Goal: Find specific page/section: Find specific page/section

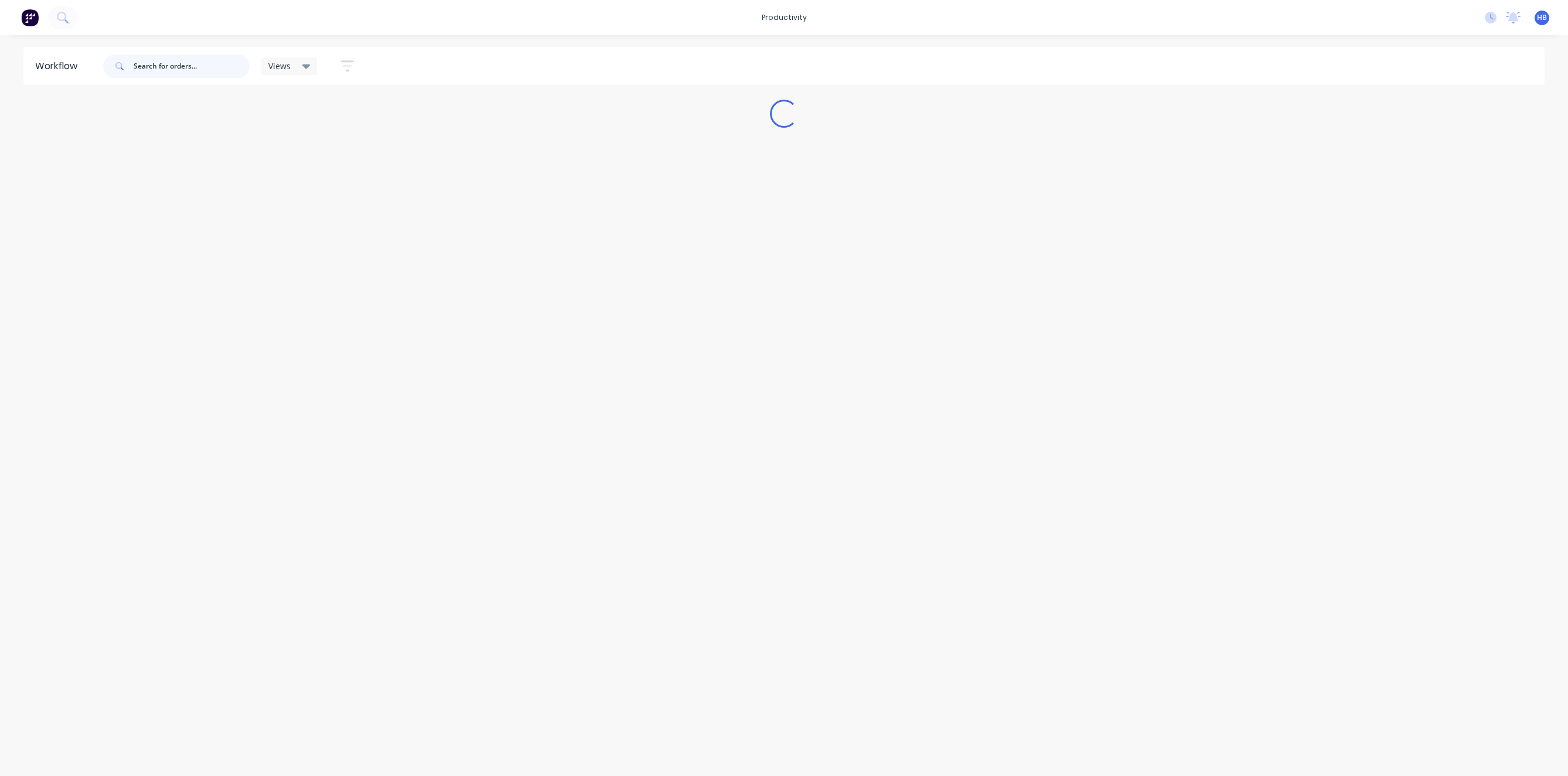
click at [190, 60] on input "text" at bounding box center [191, 66] width 116 height 24
type input "australian"
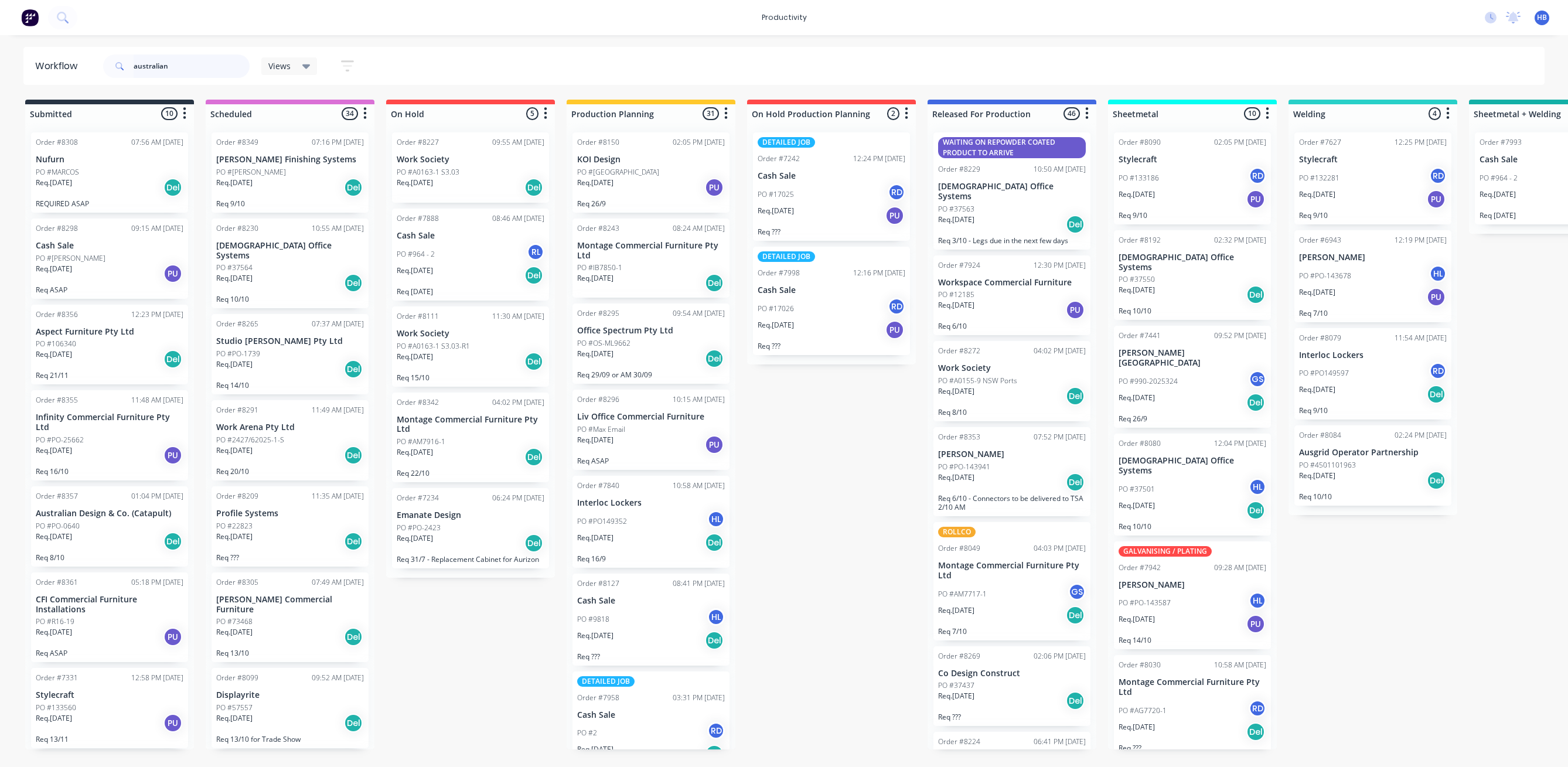
click at [203, 70] on input "australian" at bounding box center [191, 66] width 116 height 24
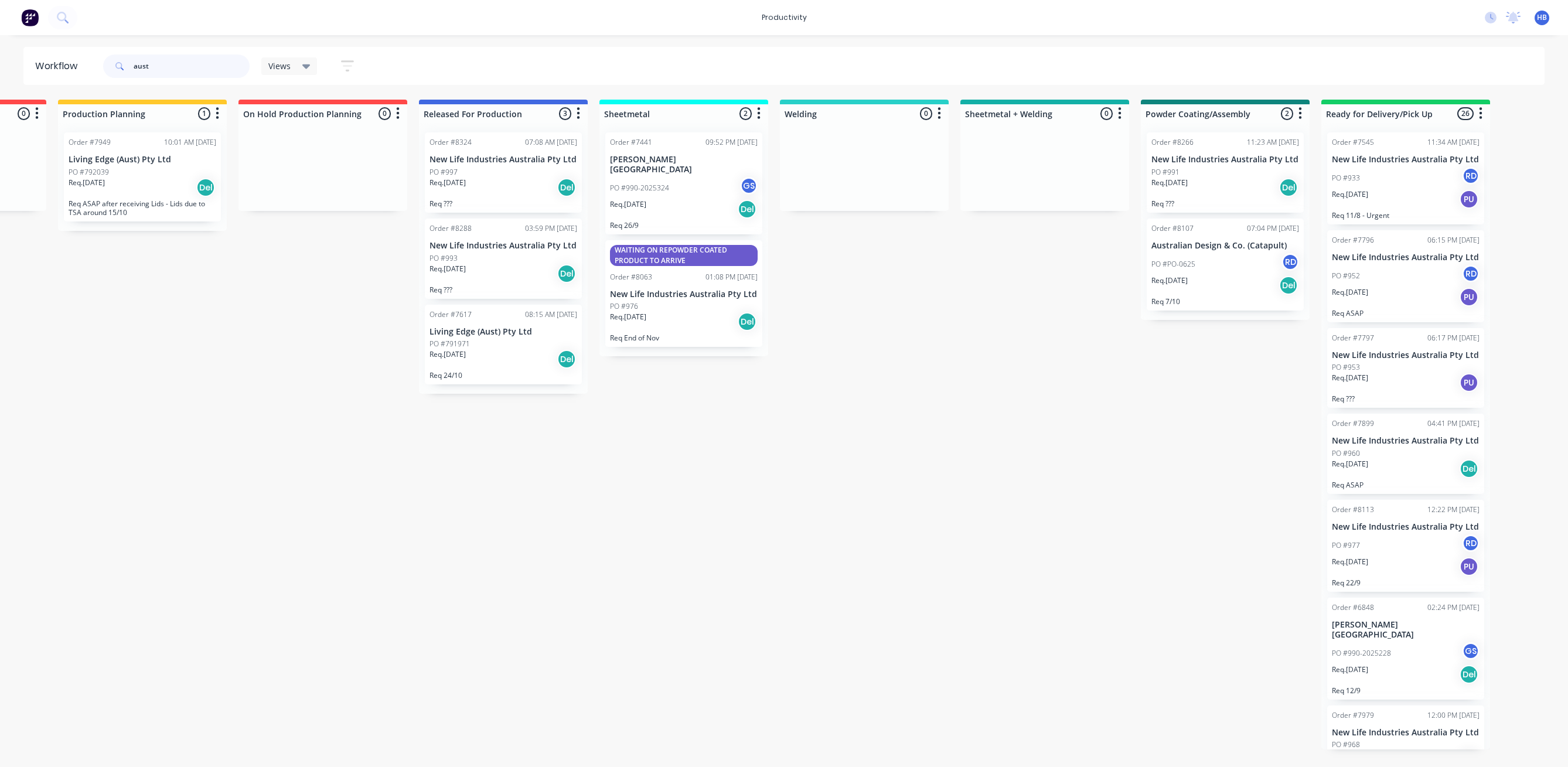
scroll to position [0, 518]
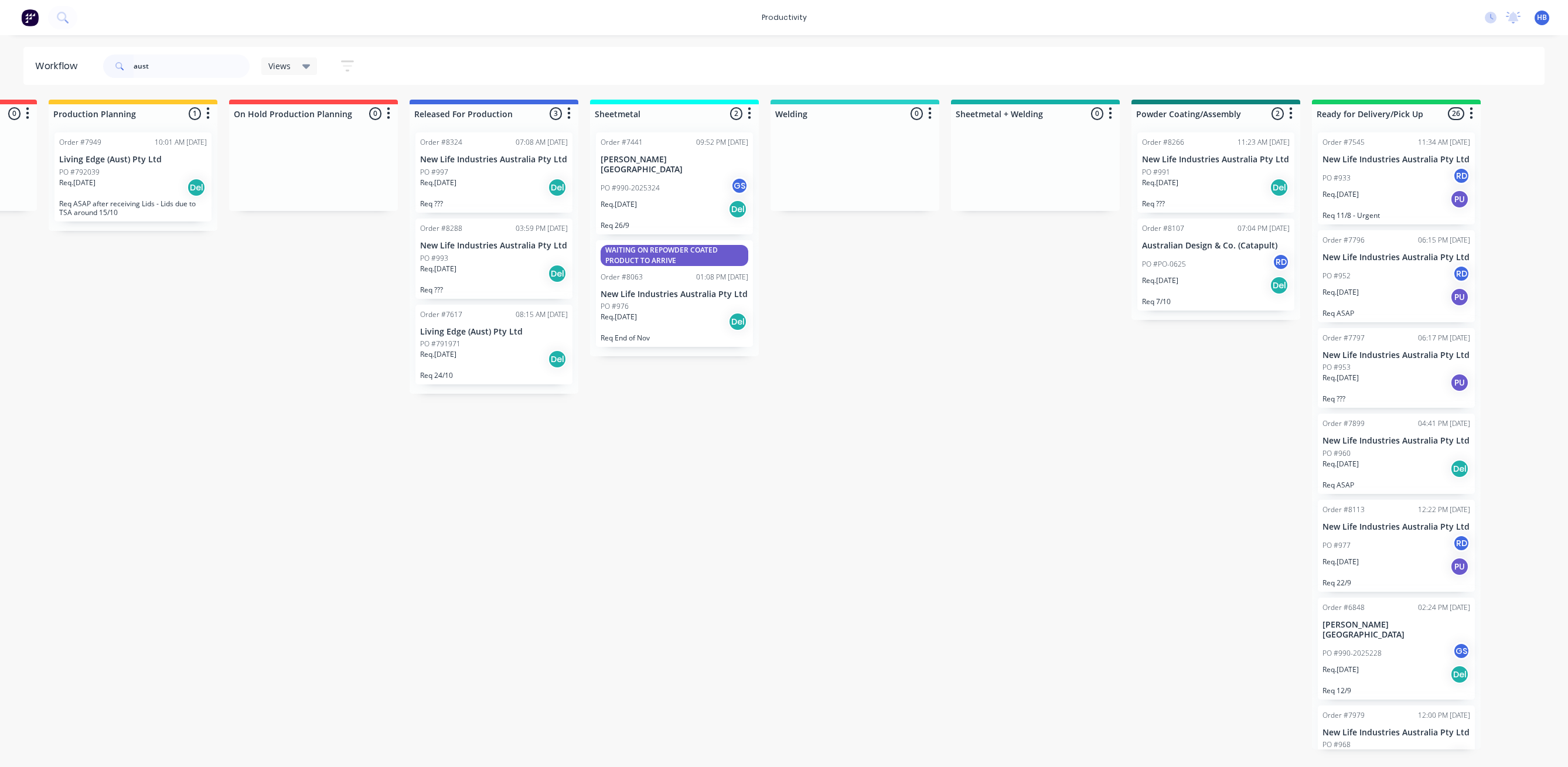
click at [1208, 274] on div "PO #PO-0625 RD" at bounding box center [1215, 264] width 148 height 22
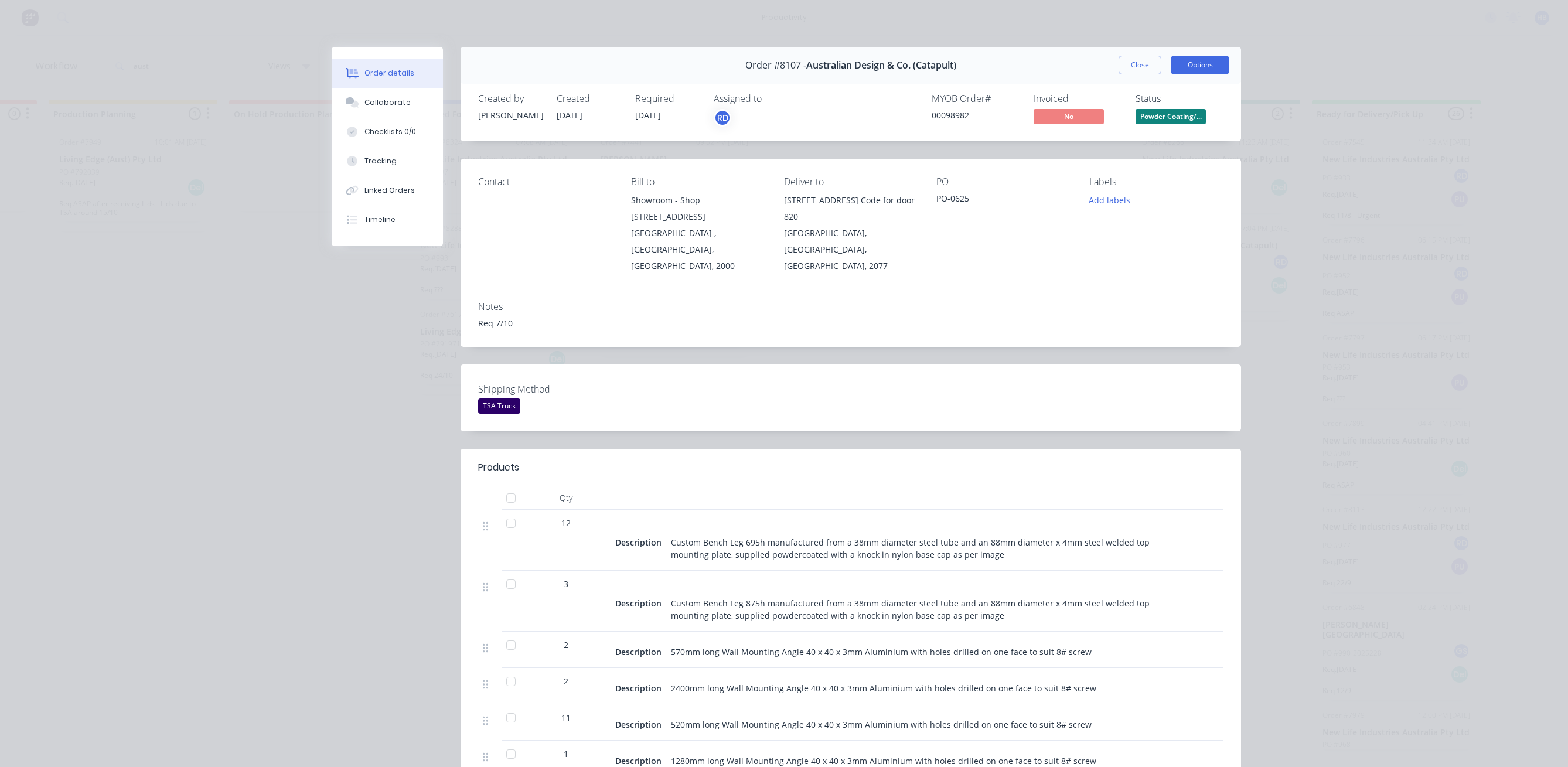
click at [1215, 64] on button "Options" at bounding box center [1200, 65] width 59 height 19
click at [1165, 117] on div "Work Order" at bounding box center [1167, 118] width 102 height 17
click at [1154, 139] on div "Standard" at bounding box center [1167, 141] width 102 height 17
click at [1140, 68] on button "Close" at bounding box center [1140, 65] width 43 height 19
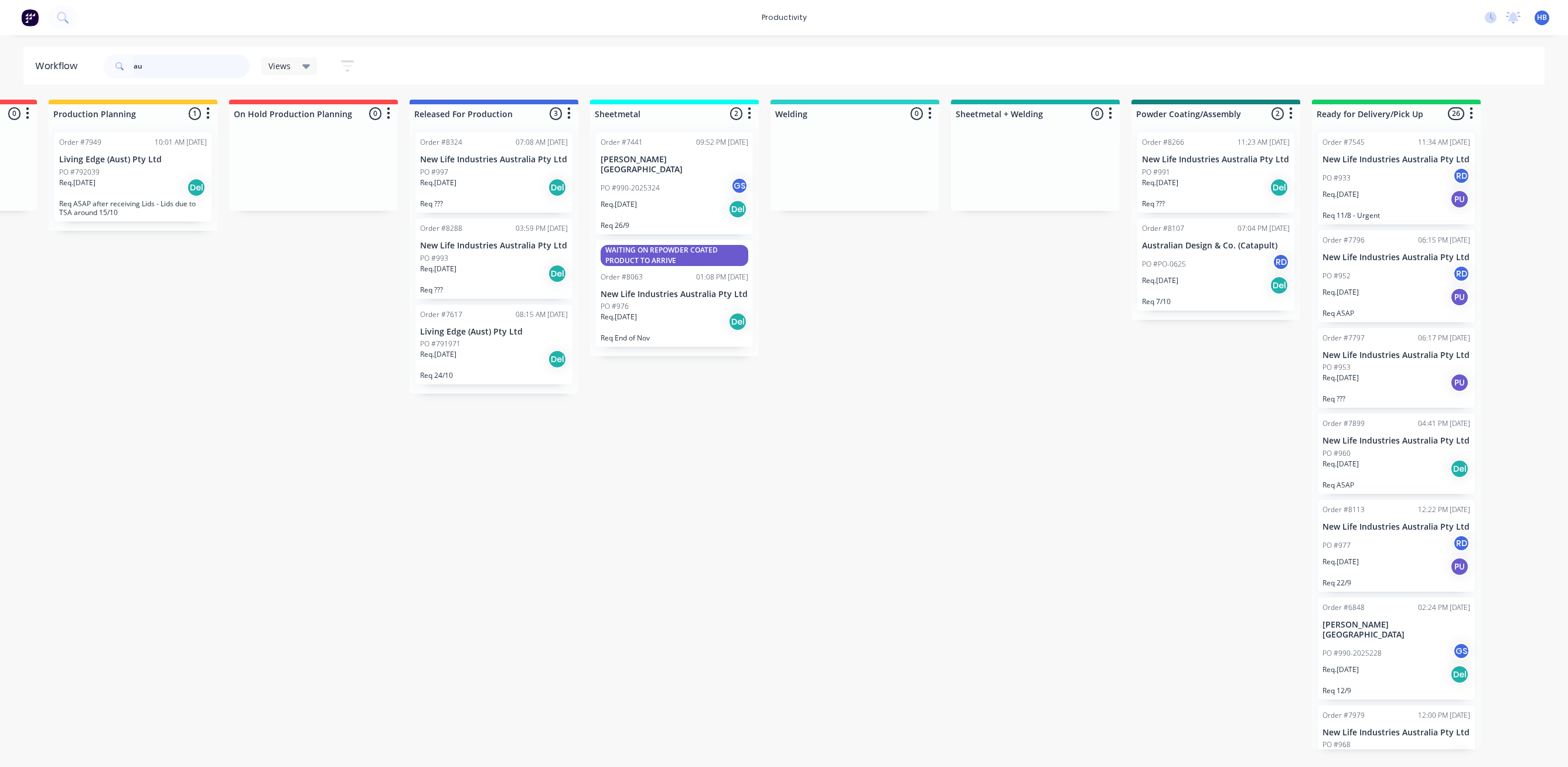
type input "a"
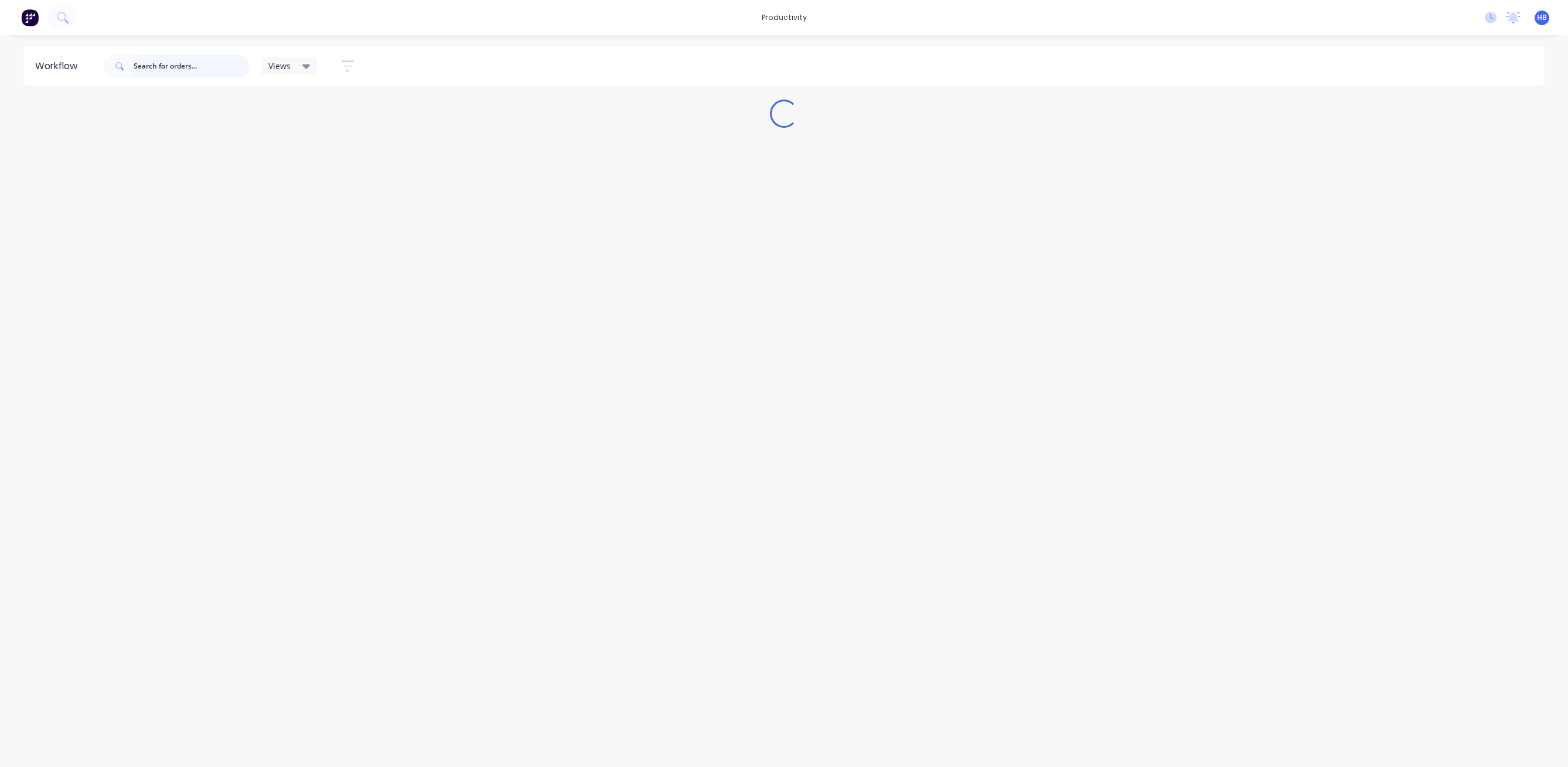
scroll to position [0, 0]
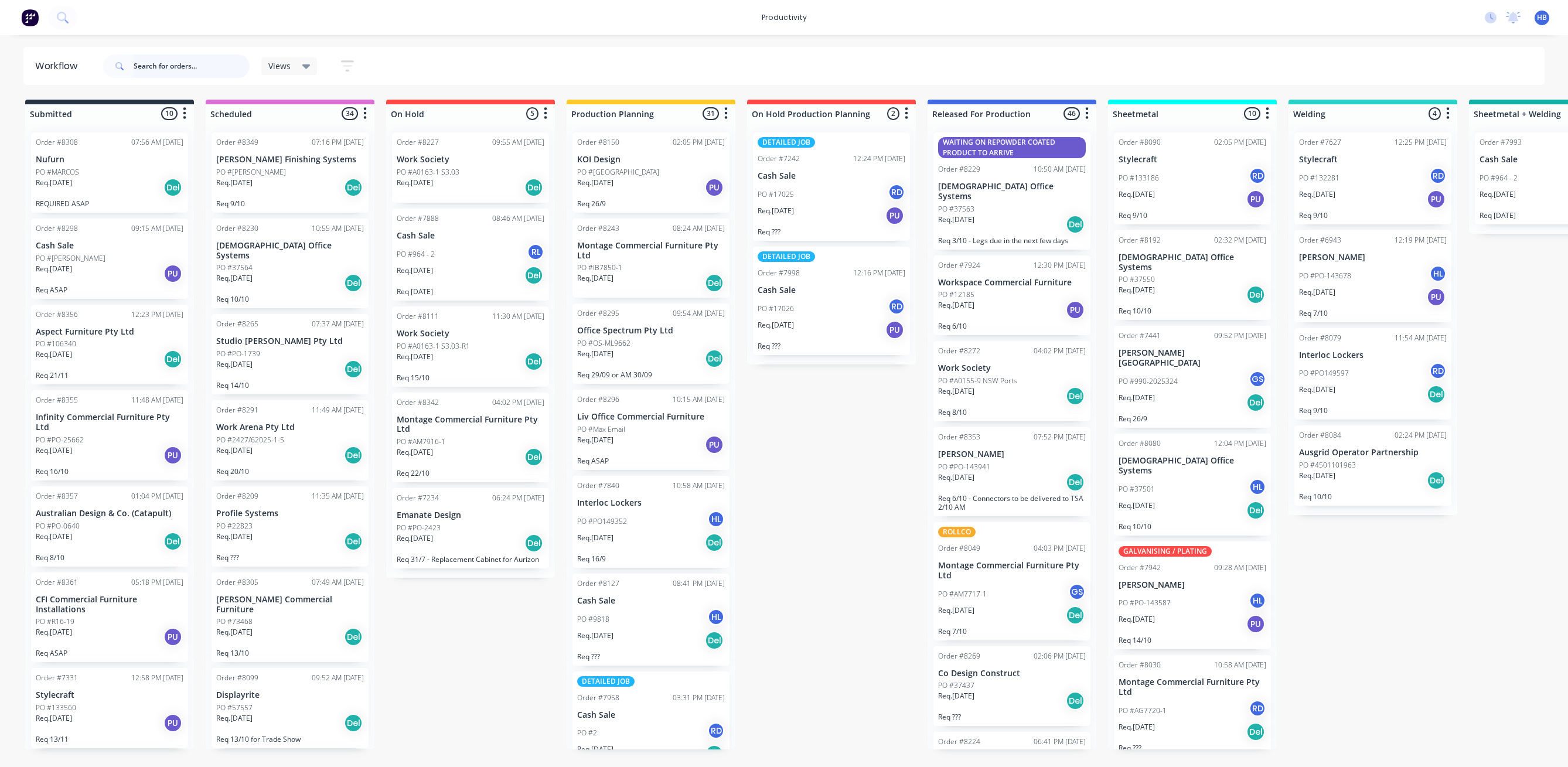
click at [156, 67] on input "text" at bounding box center [191, 66] width 116 height 24
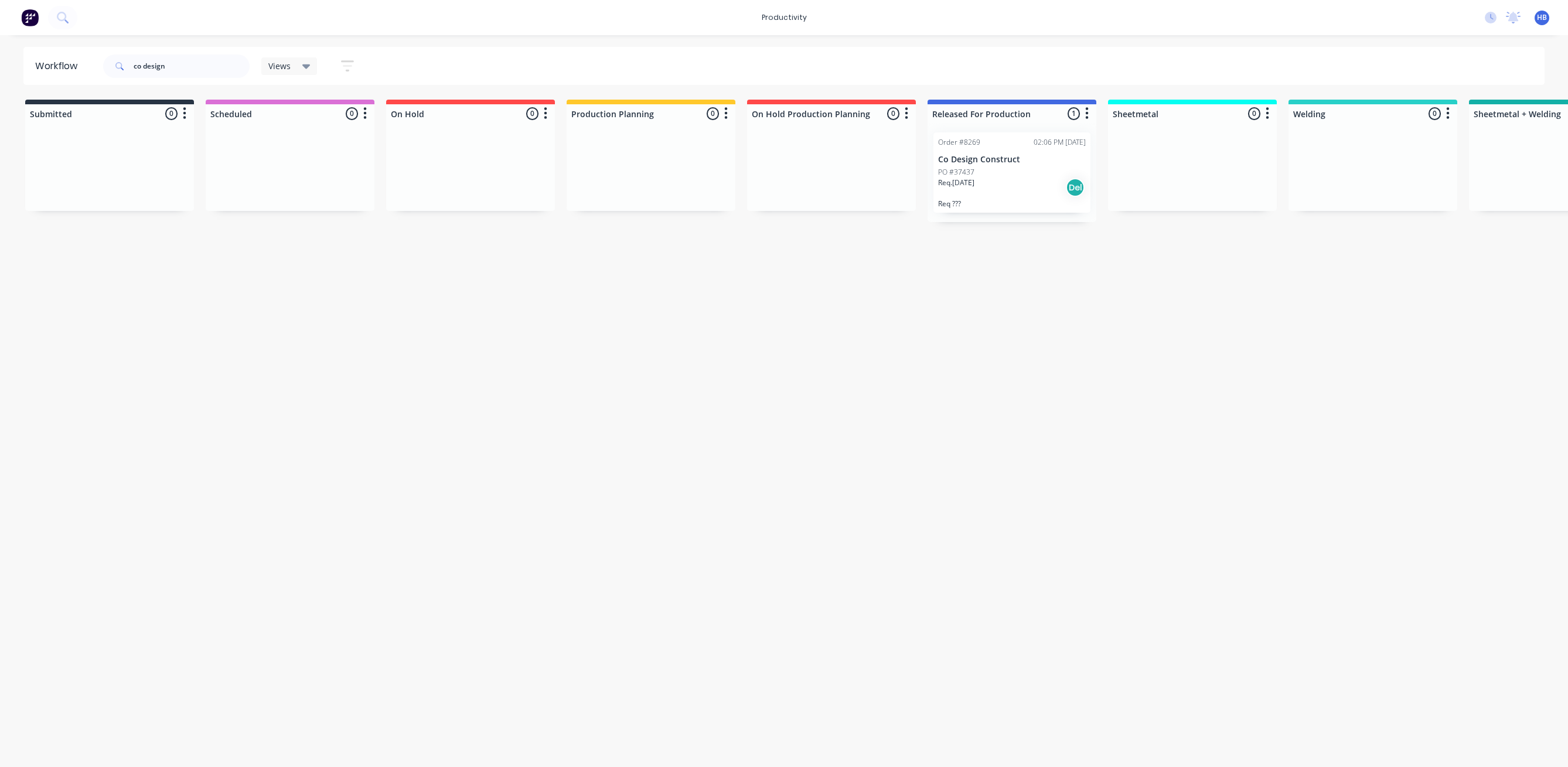
click at [975, 164] on p "Co Design Construct" at bounding box center [1012, 160] width 148 height 10
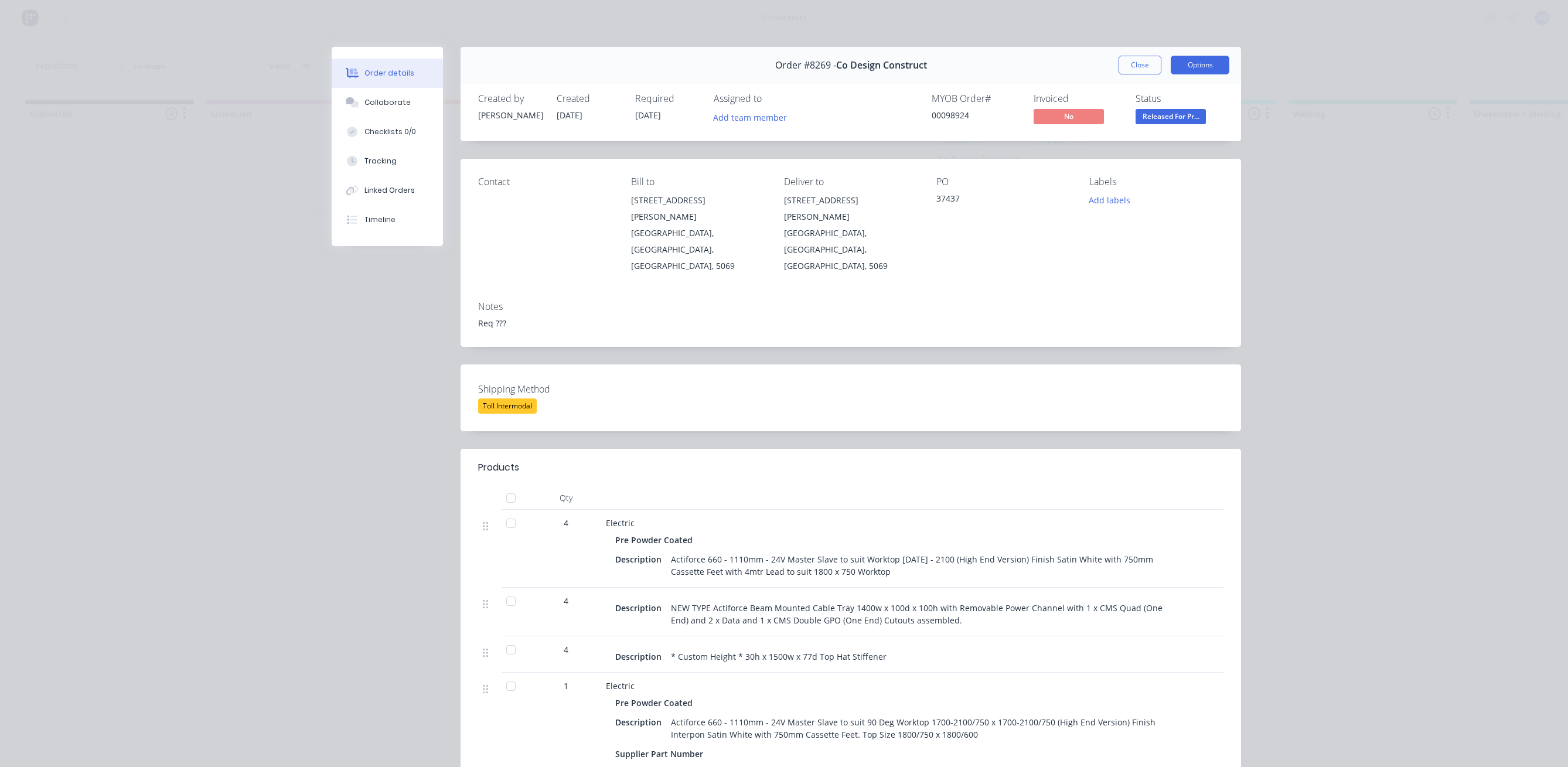
click at [1188, 68] on button "Options" at bounding box center [1200, 65] width 59 height 19
click at [1144, 118] on div "Work Order" at bounding box center [1167, 118] width 102 height 17
click at [1135, 137] on div "Standard" at bounding box center [1167, 141] width 102 height 17
click at [1163, 120] on span "Released For Pr..." at bounding box center [1171, 116] width 70 height 15
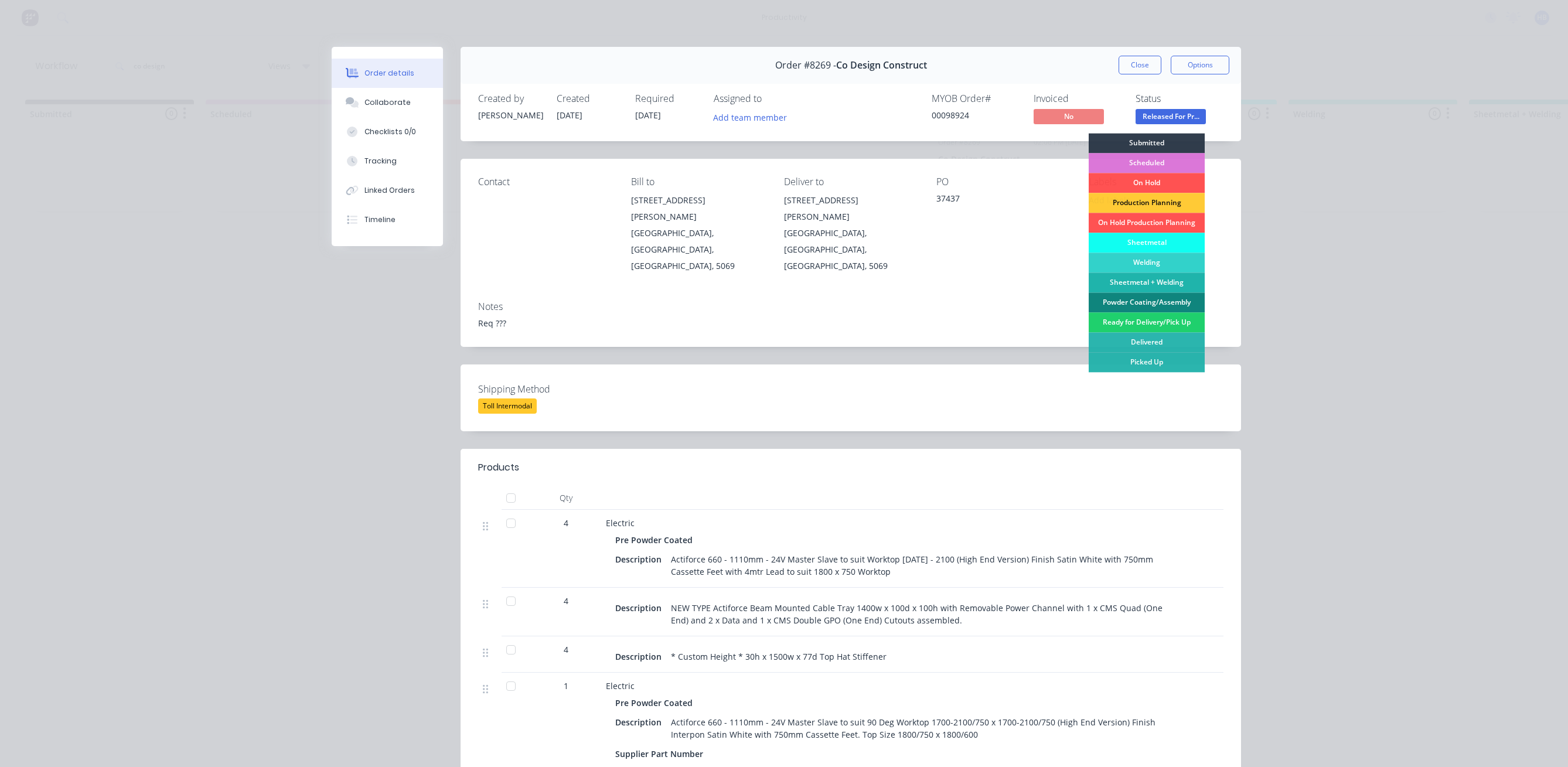
click at [1158, 299] on div "Powder Coating/Assembly" at bounding box center [1146, 302] width 116 height 20
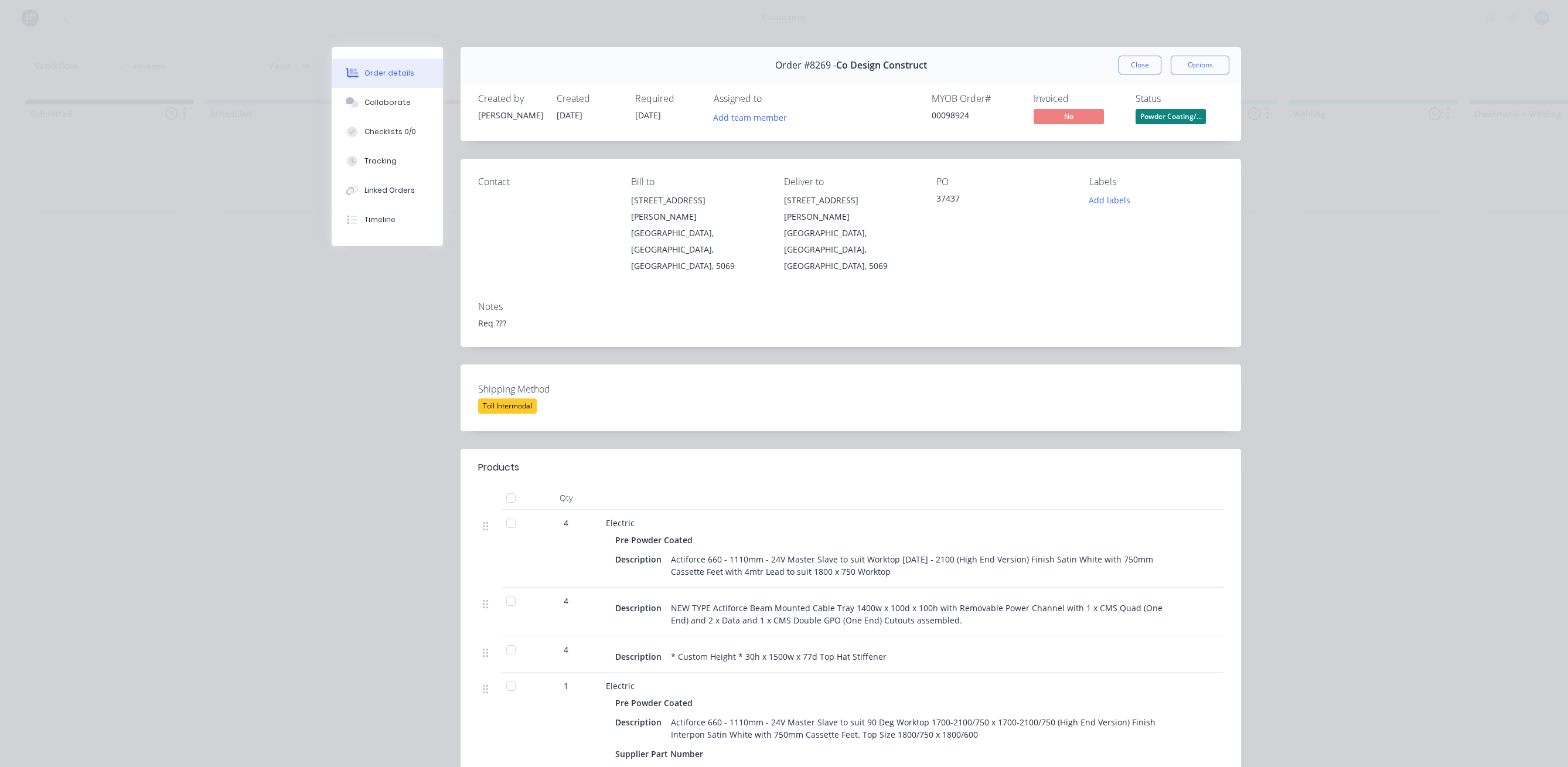
click at [157, 177] on div "Order details Collaborate Checklists 0/0 Tracking Linked Orders Timeline Order …" at bounding box center [784, 383] width 1568 height 767
click at [1145, 66] on button "Close" at bounding box center [1140, 65] width 43 height 19
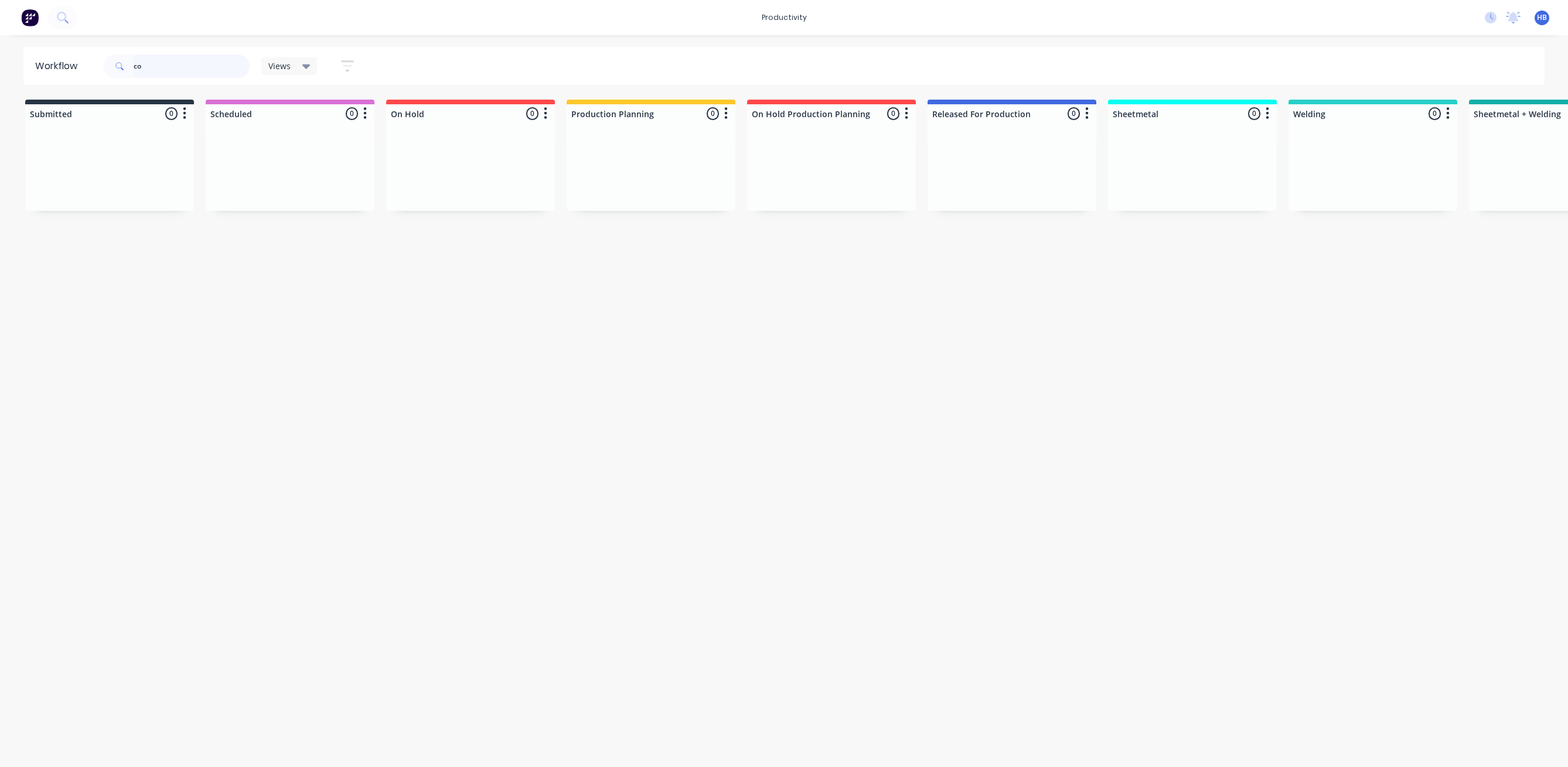
type input "c"
click at [1016, 193] on div "WAITING ON REPOWDER COATED PRODUCT TO ARRIVE Order #8064 01:12 PM [DATE] Finese…" at bounding box center [1012, 186] width 157 height 107
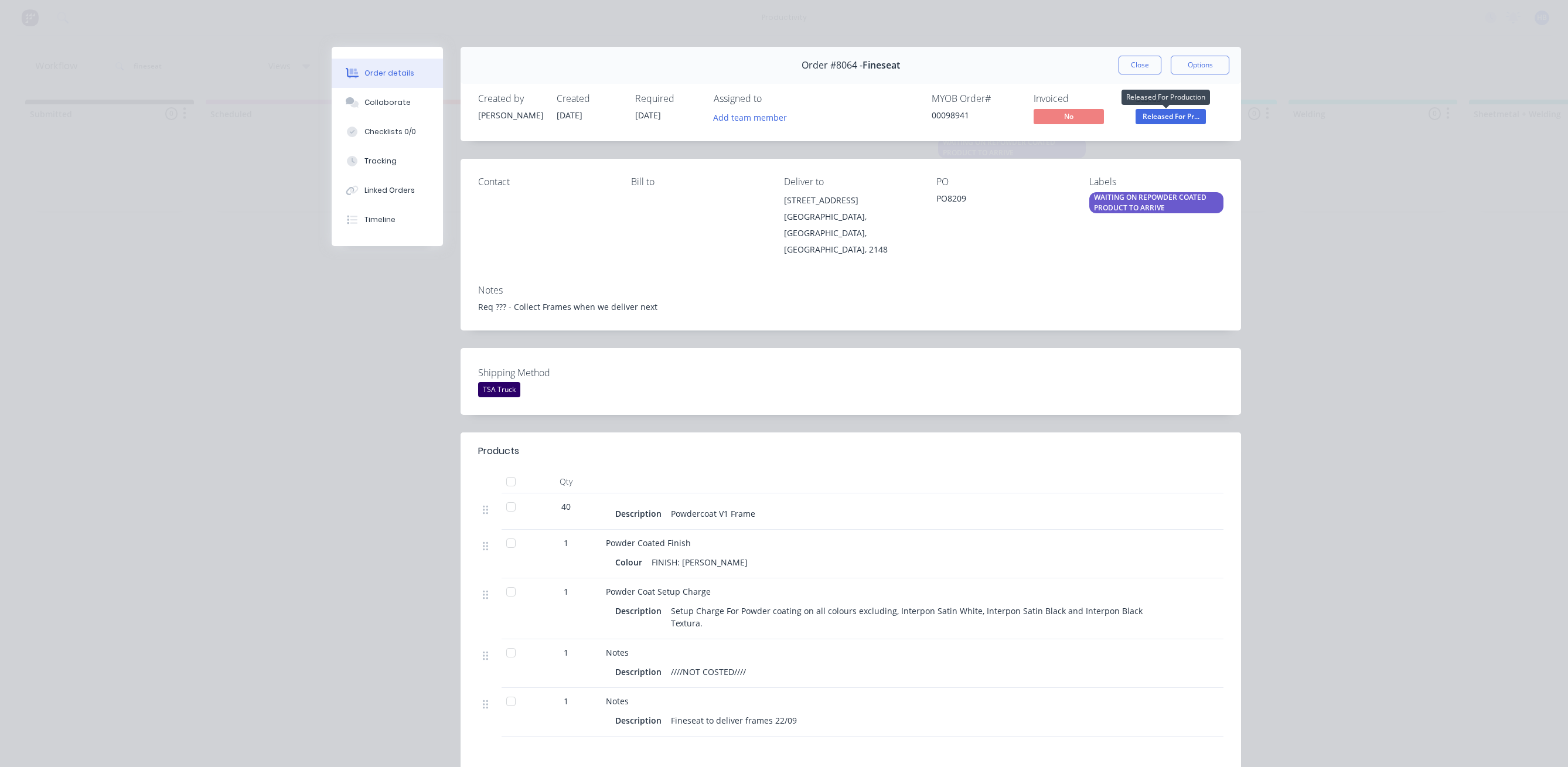
click at [1151, 118] on span "Released For Pr..." at bounding box center [1171, 116] width 70 height 15
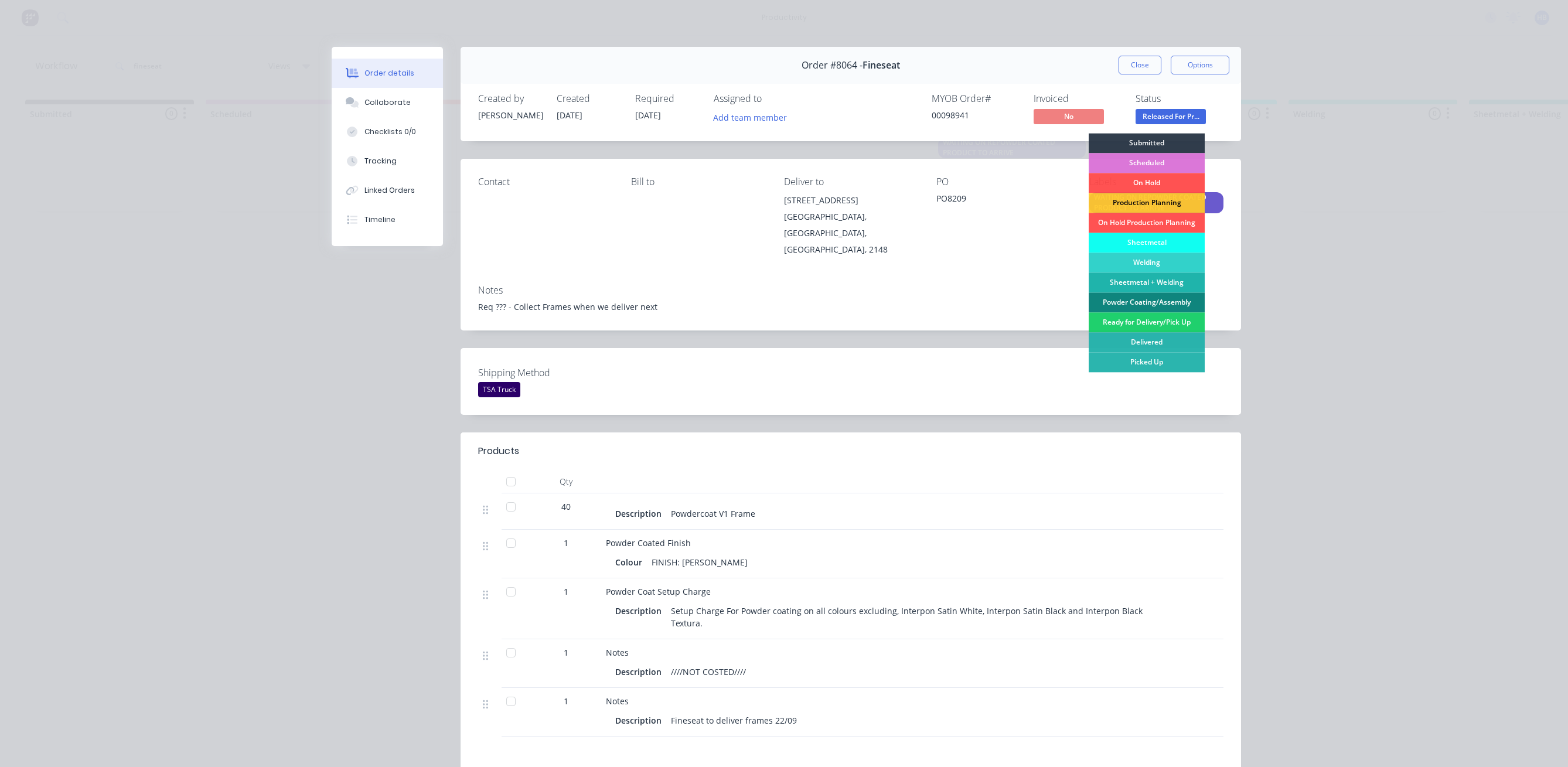
click at [1141, 303] on div "Powder Coating/Assembly" at bounding box center [1146, 302] width 116 height 20
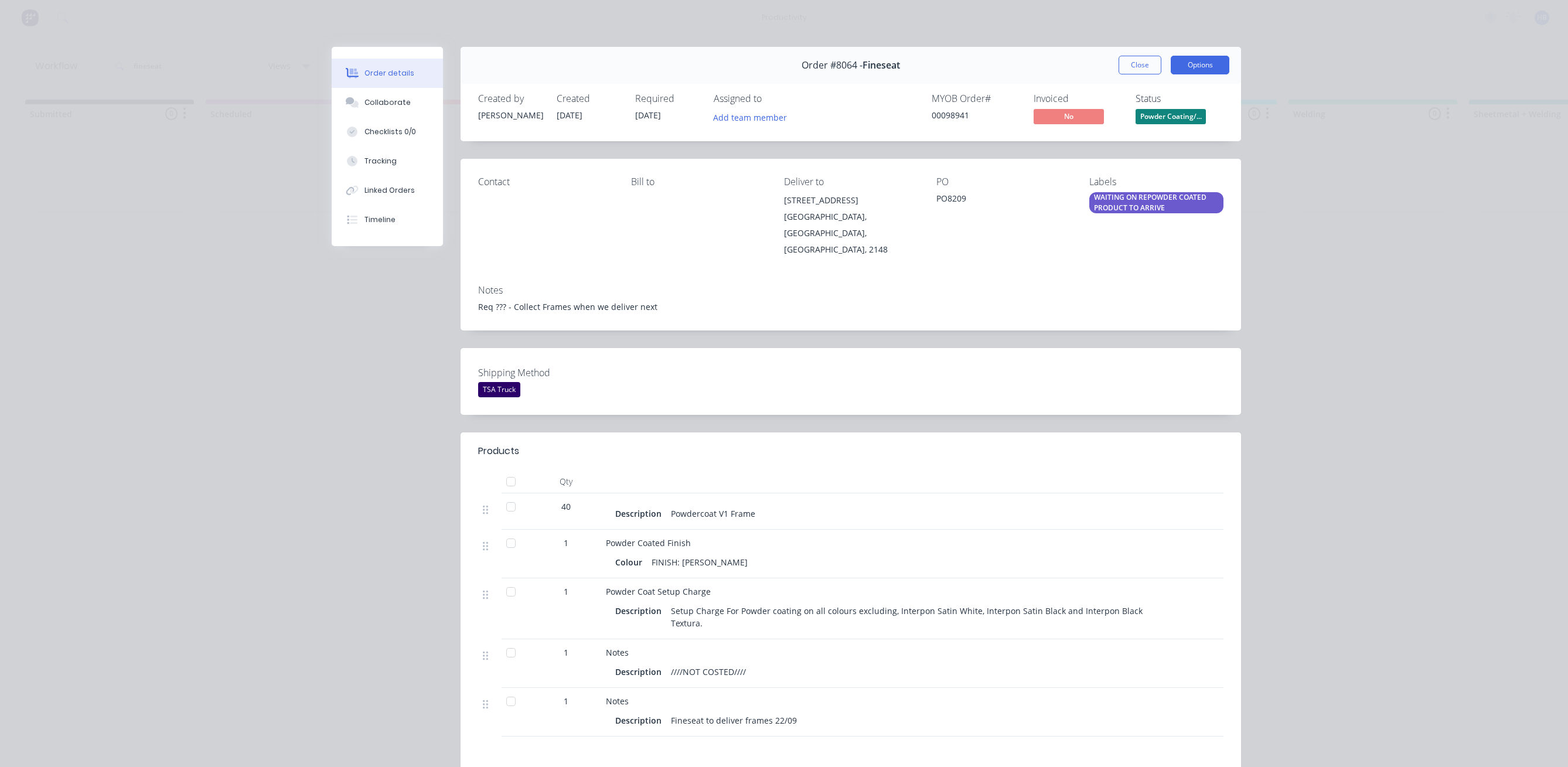
click at [1194, 60] on button "Options" at bounding box center [1200, 65] width 59 height 19
click at [1150, 114] on div "Work Order" at bounding box center [1167, 118] width 102 height 17
click at [1144, 144] on div "Standard" at bounding box center [1167, 141] width 102 height 17
click at [1144, 212] on div "WAITING ON REPOWDER COATED PRODUCT TO ARRIVE" at bounding box center [1156, 202] width 134 height 21
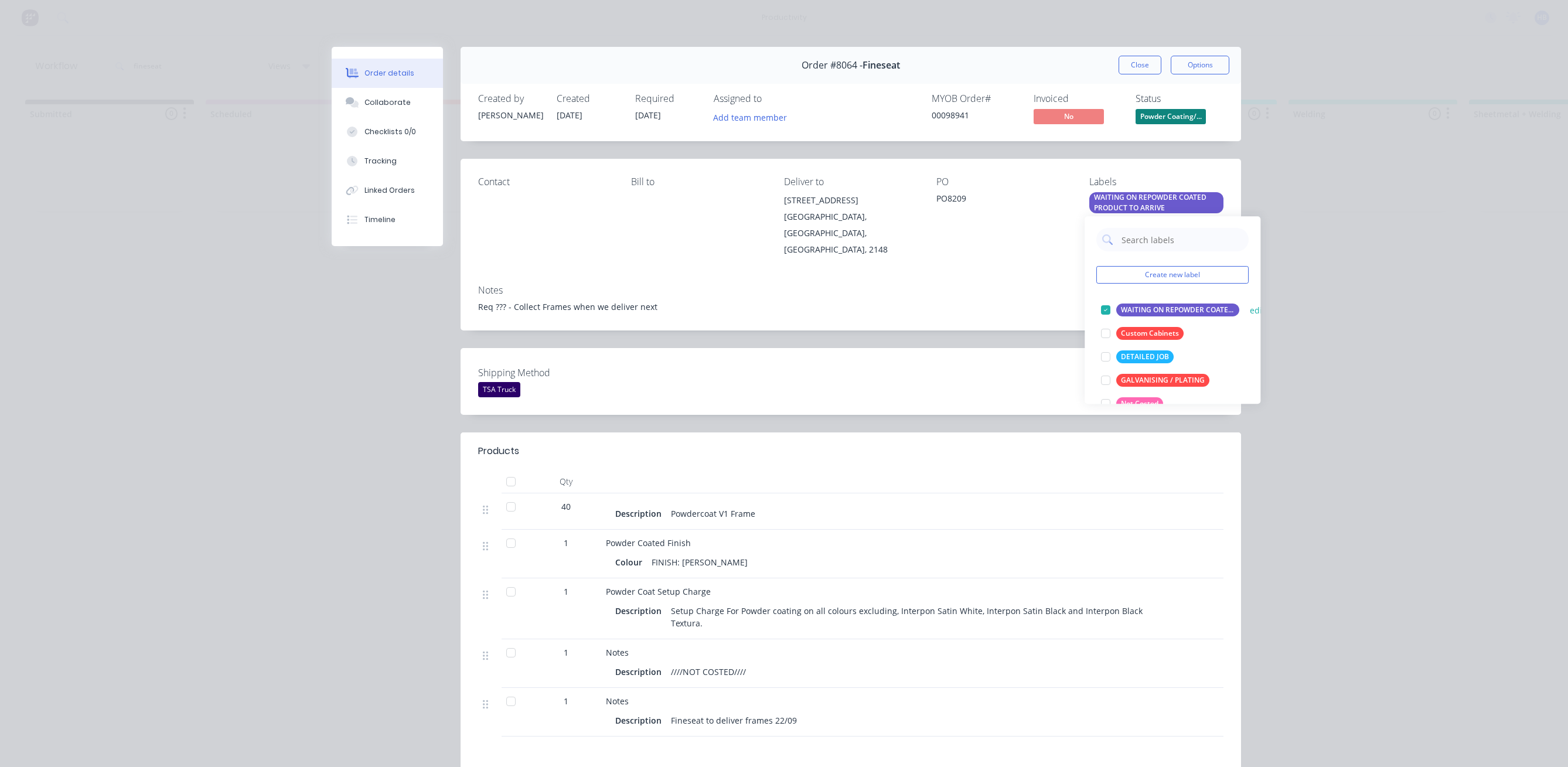
click at [1135, 308] on div "WAITING ON REPOWDER COATED PRODUCT TO ARRIVE" at bounding box center [1178, 309] width 123 height 13
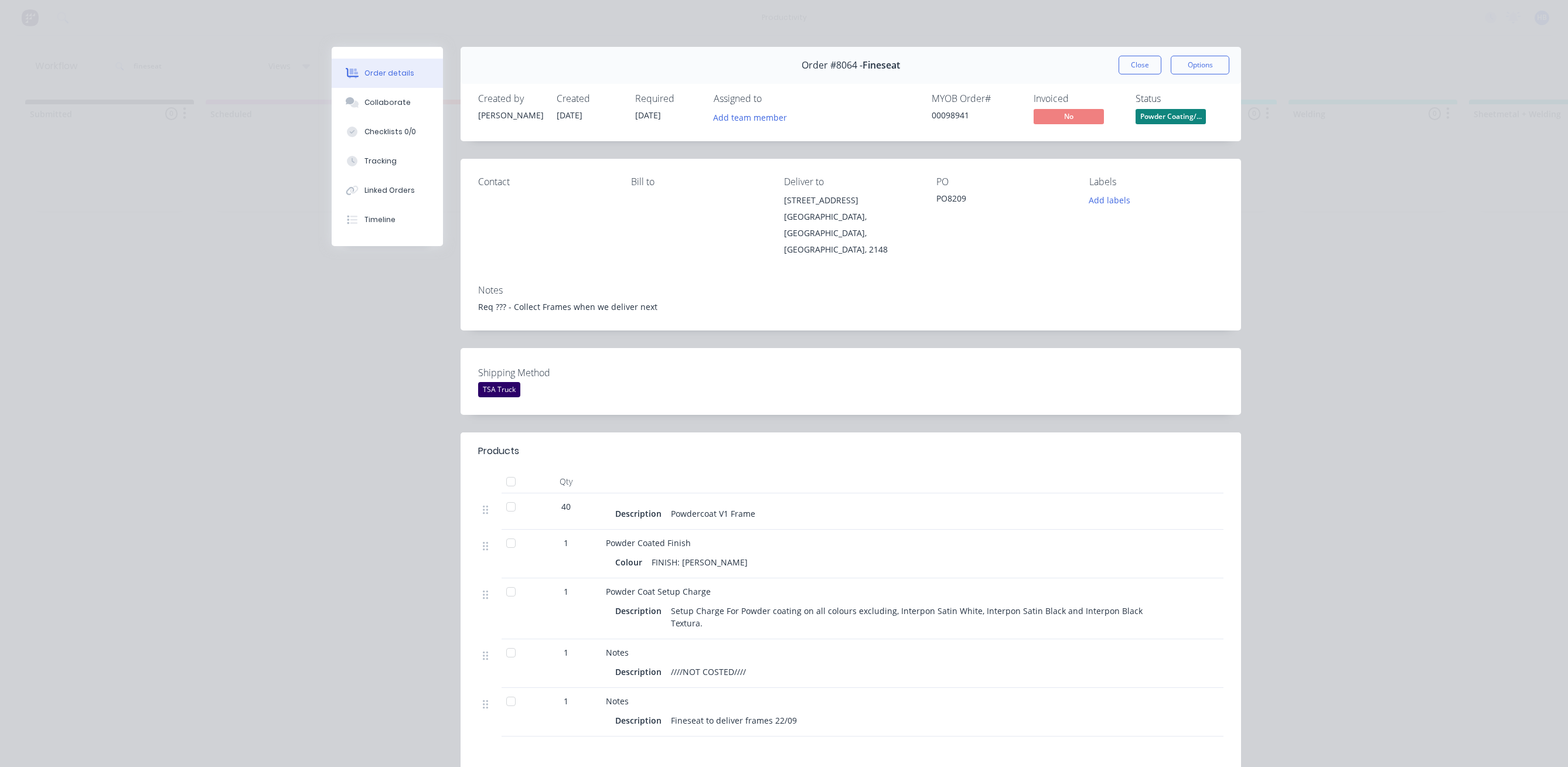
click at [1252, 129] on div "Order details Collaborate Checklists 0/0 Tracking Linked Orders Timeline Order …" at bounding box center [784, 383] width 1568 height 767
click at [1129, 59] on button "Close" at bounding box center [1140, 65] width 43 height 19
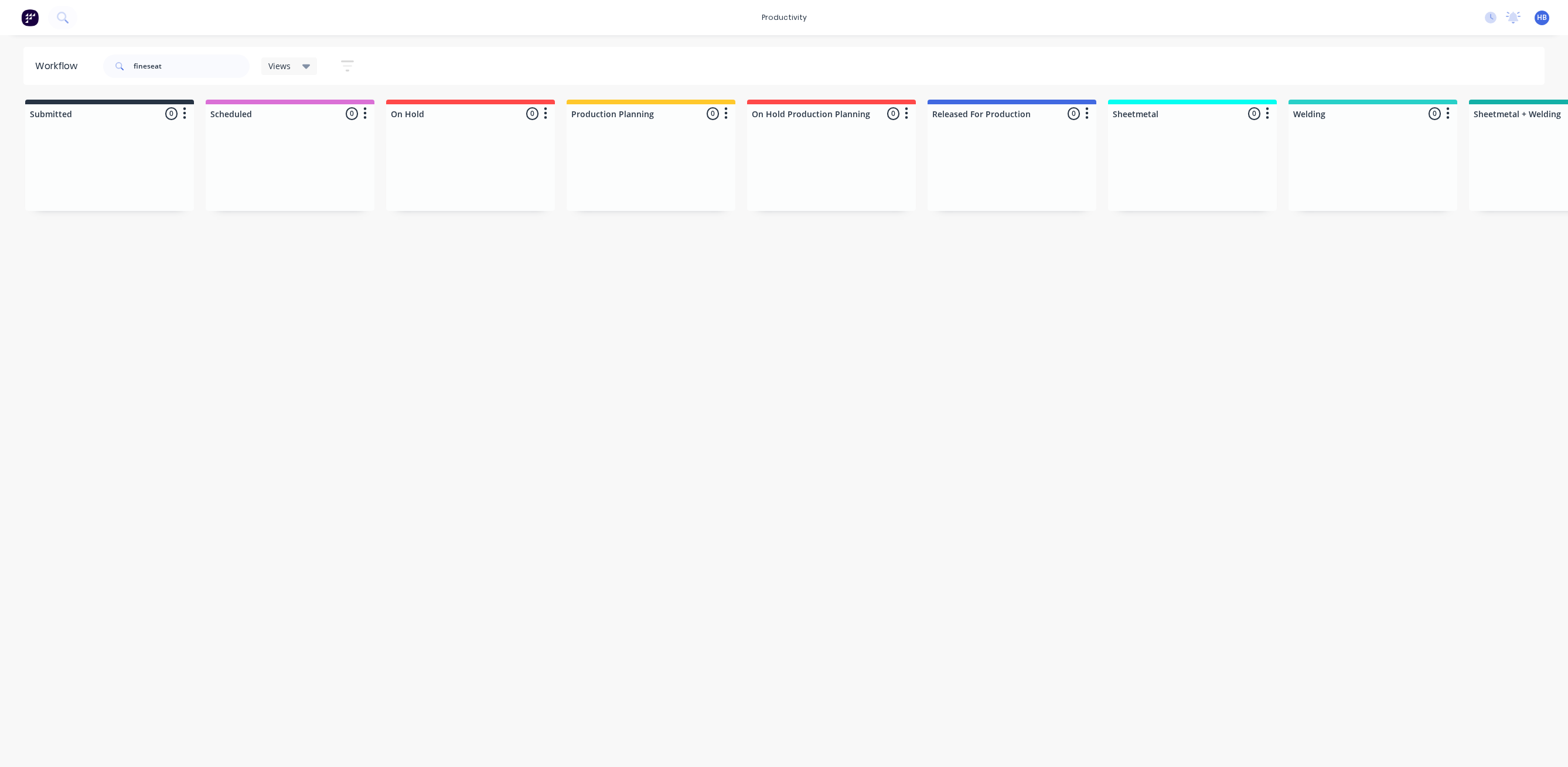
click at [1252, 154] on div at bounding box center [1192, 167] width 169 height 88
click at [1268, 114] on icon "button" at bounding box center [1268, 113] width 3 height 12
click at [1188, 311] on div "Workflow fineseat Views Save new view None (Default) edit Delivery edit Product…" at bounding box center [784, 395] width 1568 height 697
drag, startPoint x: 171, startPoint y: 62, endPoint x: 113, endPoint y: 77, distance: 59.9
click at [113, 77] on div "fineseat" at bounding box center [176, 66] width 146 height 35
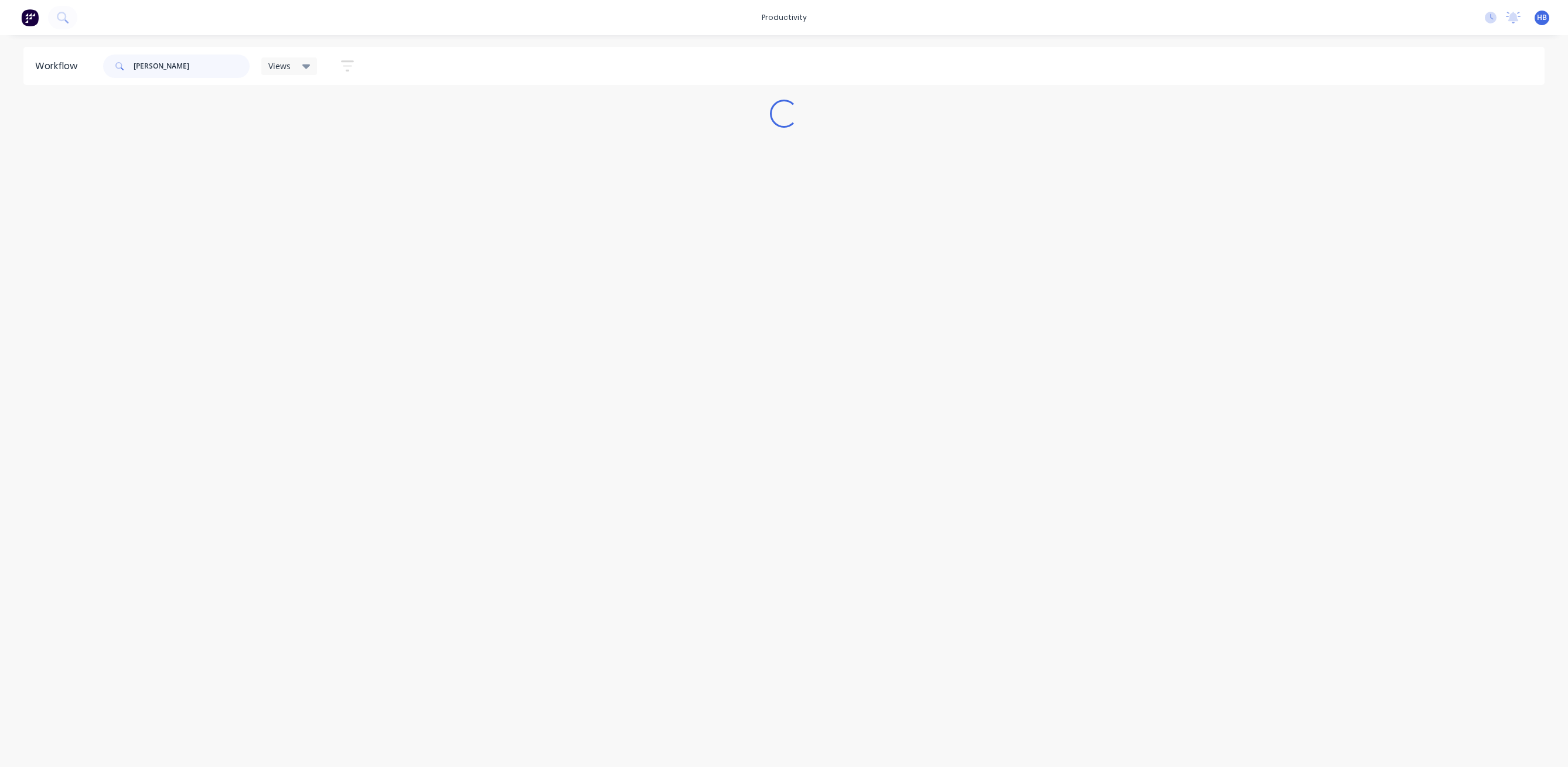
type input "kosker"
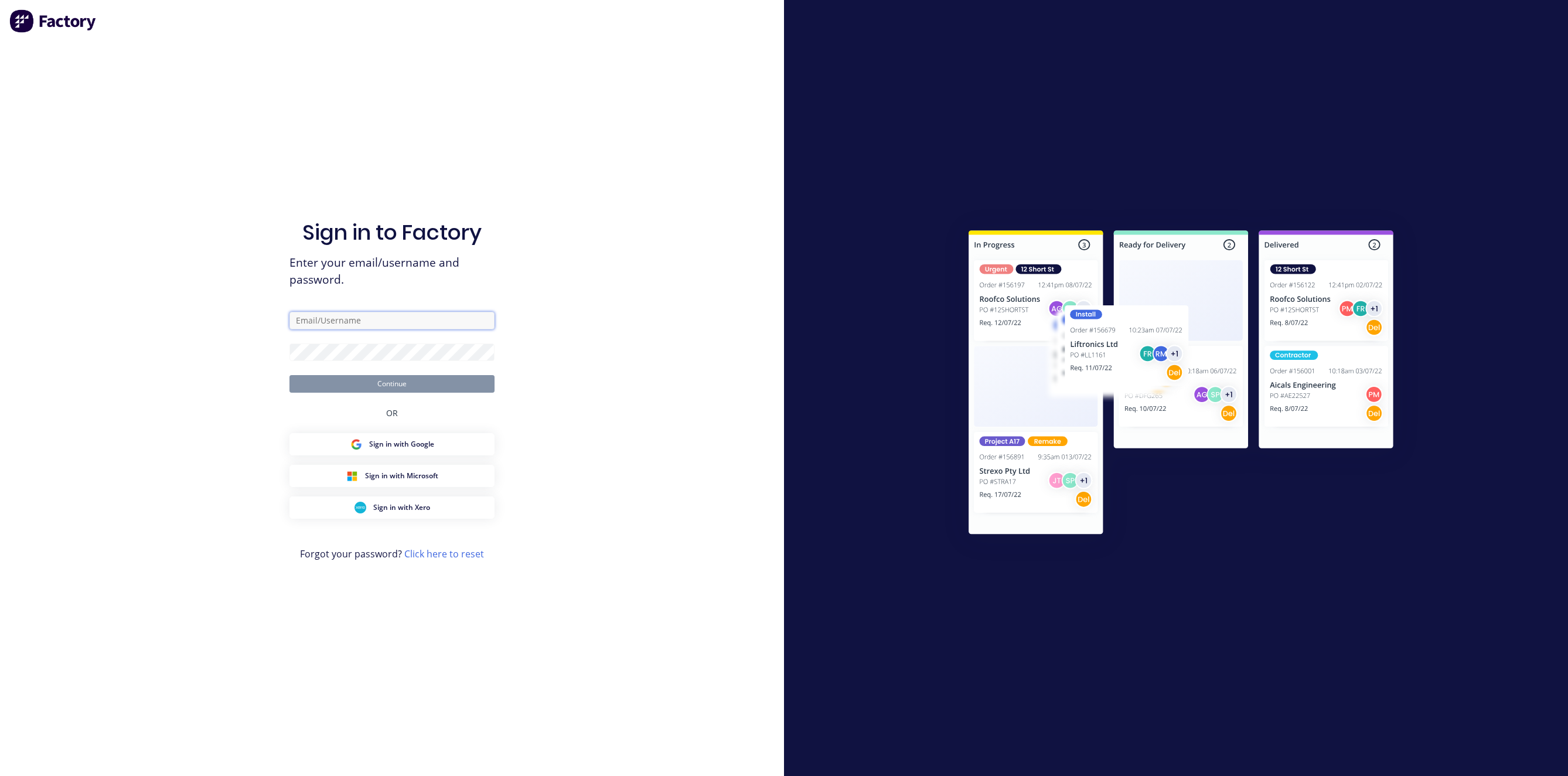
type input "[EMAIL_ADDRESS][DOMAIN_NAME]"
click at [409, 386] on button "Continue" at bounding box center [392, 384] width 205 height 18
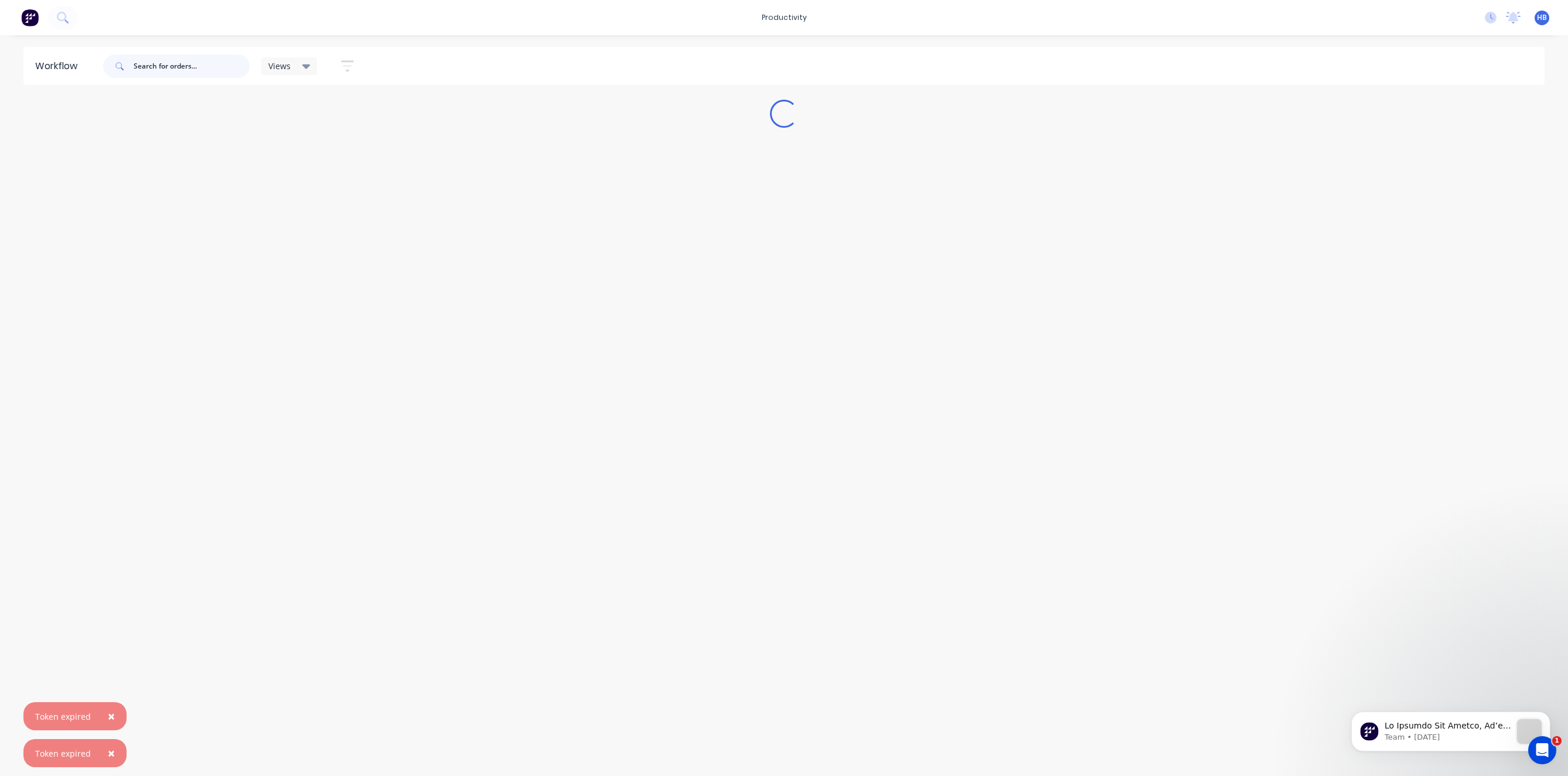
click at [189, 66] on input "text" at bounding box center [191, 66] width 116 height 24
type input "[PERSON_NAME]"
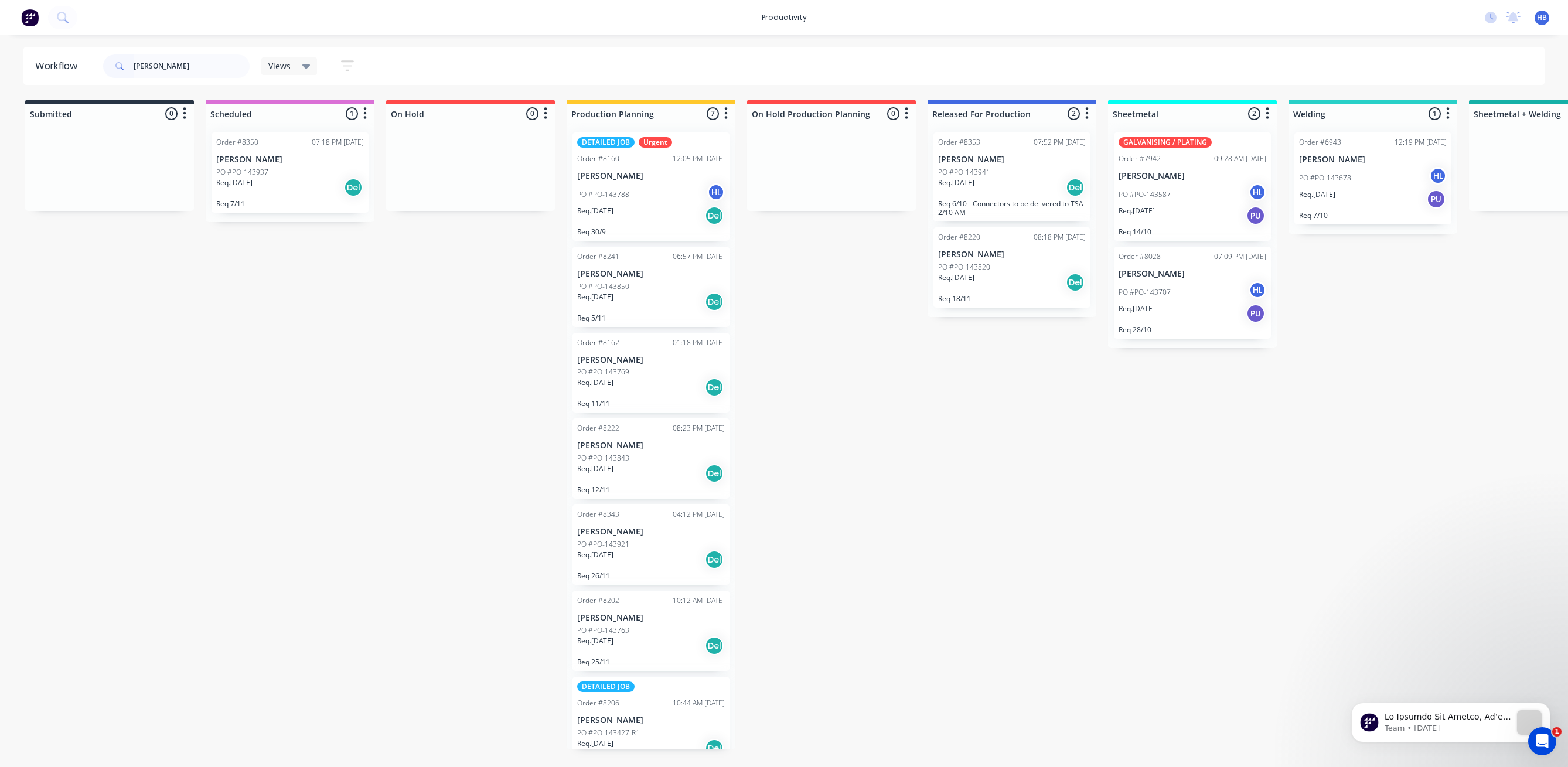
click at [1175, 325] on p "Req 28/10" at bounding box center [1192, 329] width 148 height 9
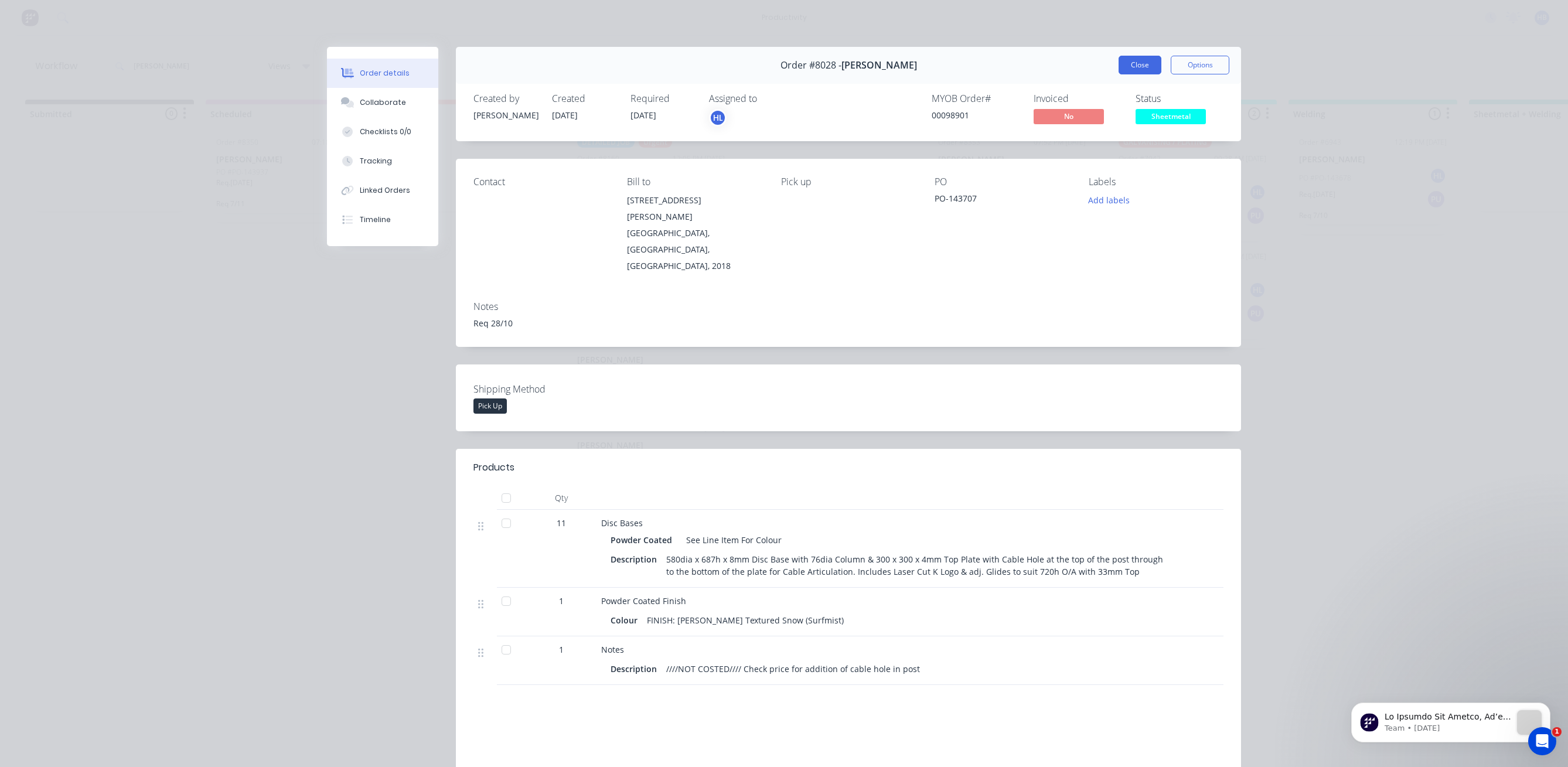
click at [1142, 72] on button "Close" at bounding box center [1140, 65] width 43 height 19
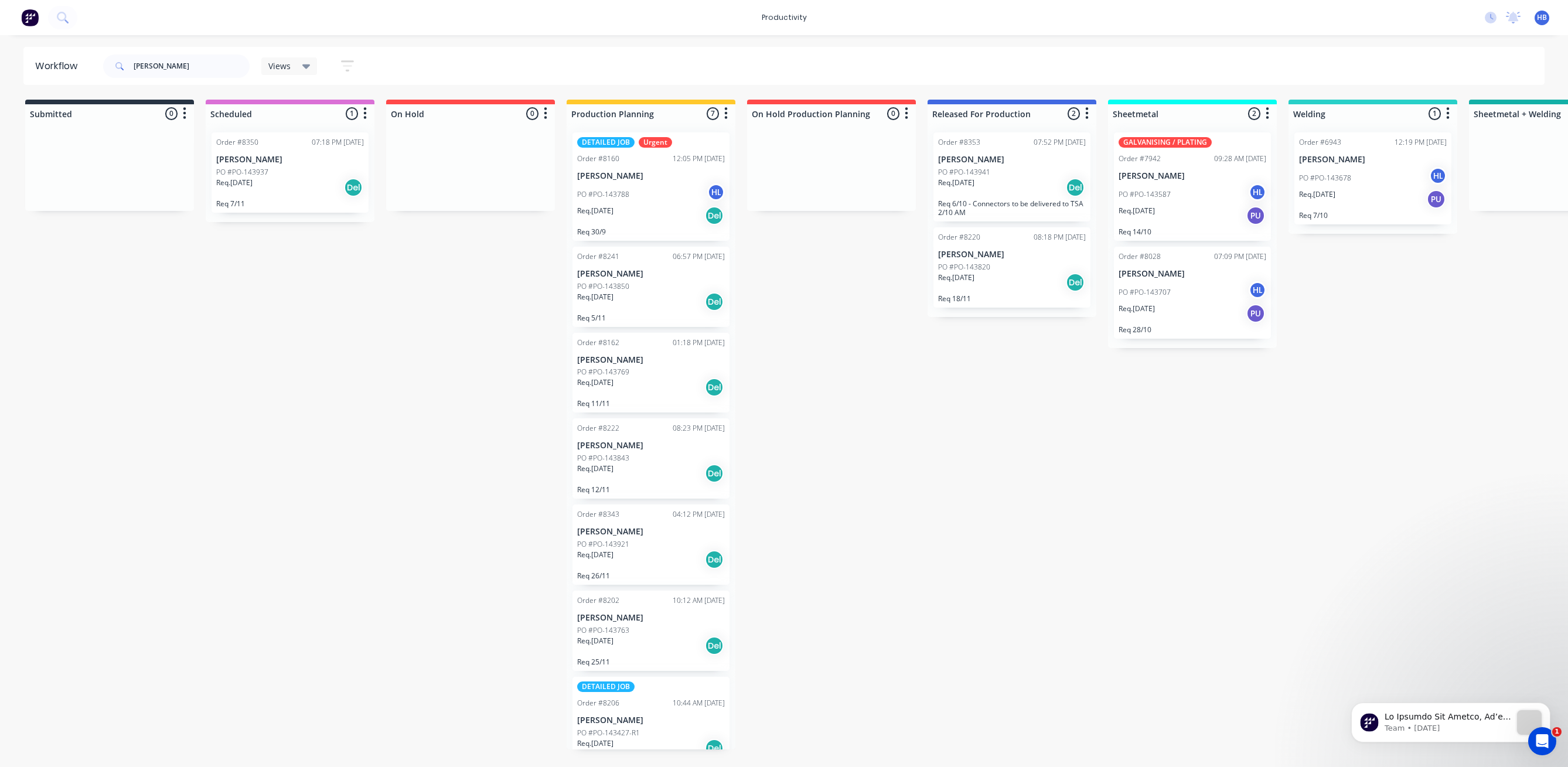
click at [1337, 171] on div "PO #PO-143678 HL" at bounding box center [1372, 178] width 148 height 22
